Goal: Use online tool/utility: Use online tool/utility

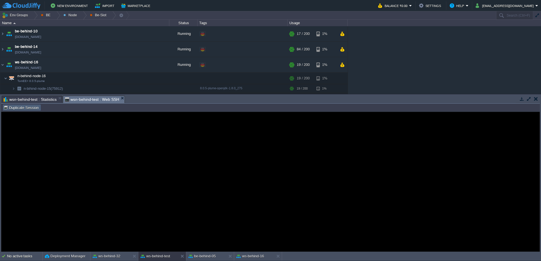
click at [10, 107] on button "Duplicate Session" at bounding box center [21, 107] width 37 height 5
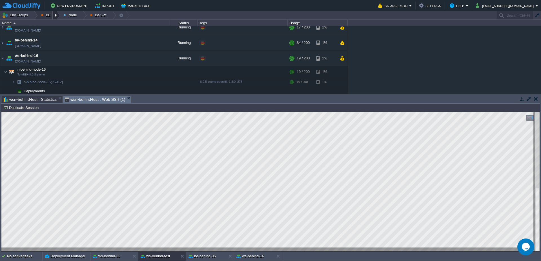
click at [59, 19] on div at bounding box center [57, 15] width 8 height 8
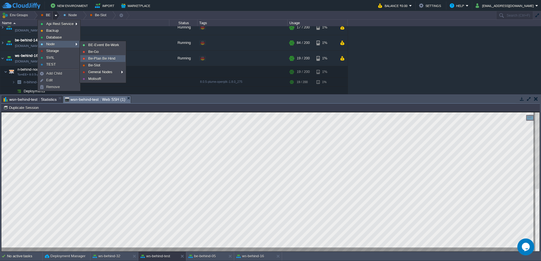
click at [107, 61] on link "Be-Plan Be Hind" at bounding box center [103, 59] width 45 height 6
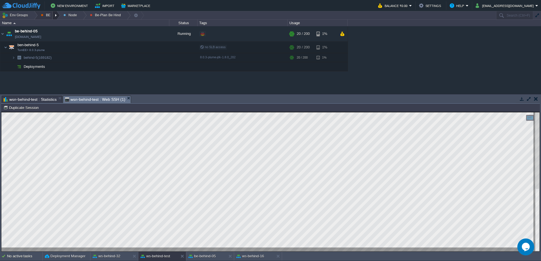
click at [57, 14] on div at bounding box center [57, 15] width 8 height 8
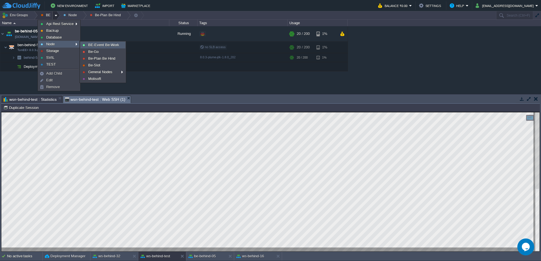
click at [105, 47] on link "BE-Event Be-Work" at bounding box center [103, 45] width 45 height 6
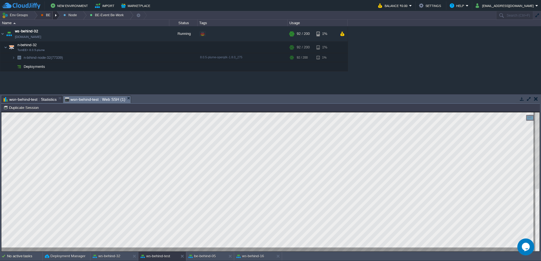
click at [54, 15] on div at bounding box center [57, 15] width 8 height 8
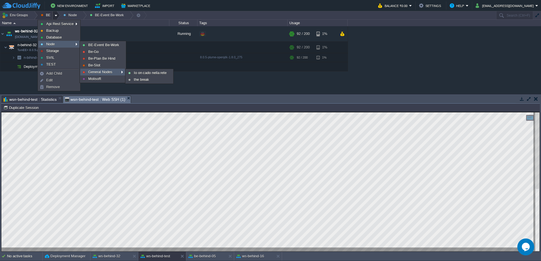
click at [101, 73] on span "General Nodes" at bounding box center [100, 72] width 24 height 4
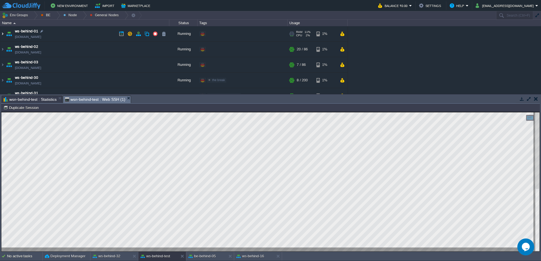
click at [0, 35] on img at bounding box center [2, 33] width 5 height 15
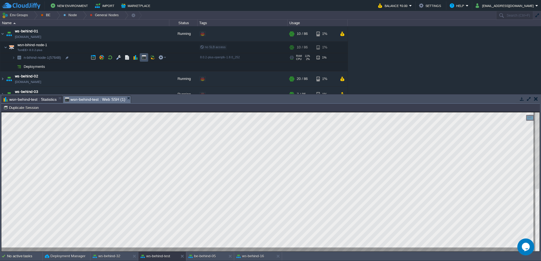
click at [142, 58] on button "button" at bounding box center [143, 57] width 5 height 5
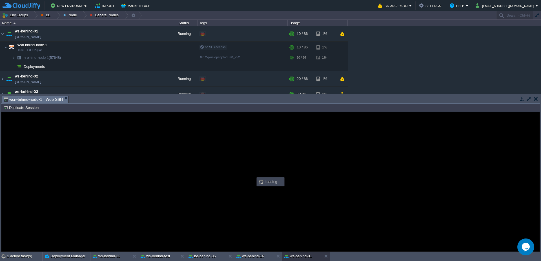
type input "#000000"
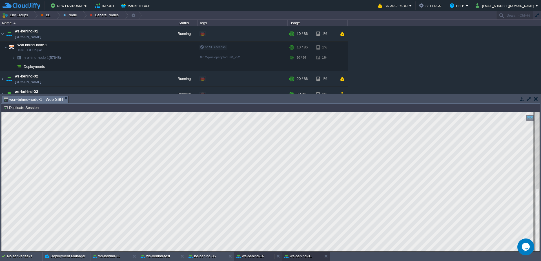
click at [253, 257] on button "ws-behind-16" at bounding box center [250, 257] width 28 height 6
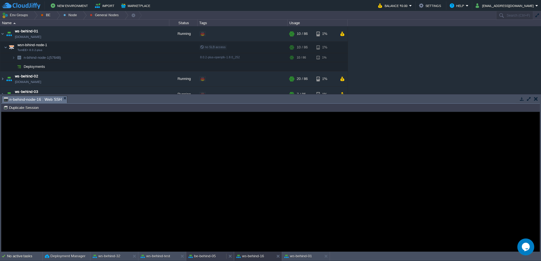
click at [216, 258] on button "be-behind-05" at bounding box center [201, 257] width 27 height 6
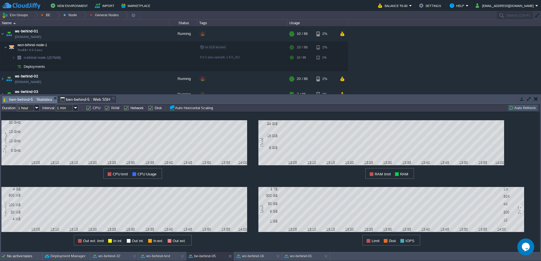
click at [534, 107] on button "Auto Refresh" at bounding box center [523, 107] width 29 height 5
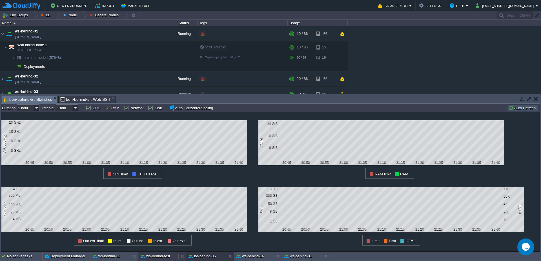
click at [167, 258] on button "ws-behind-test" at bounding box center [156, 257] width 30 height 6
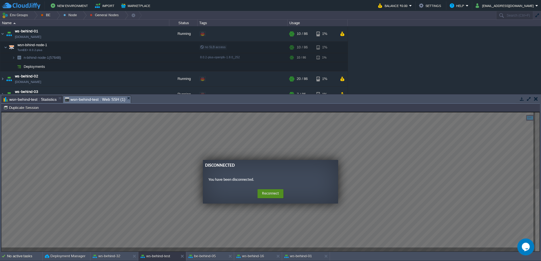
click at [266, 191] on button "Reconnect" at bounding box center [271, 193] width 26 height 9
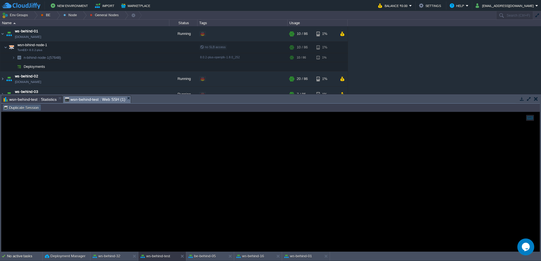
click at [27, 108] on button "Duplicate Session" at bounding box center [21, 107] width 37 height 5
type input "#000000"
